Goal: Register for event/course

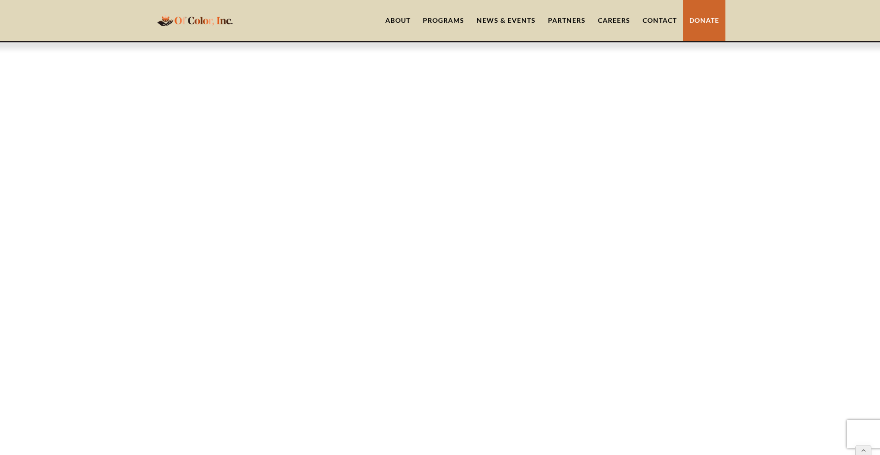
scroll to position [1332, 0]
